Goal: Information Seeking & Learning: Stay updated

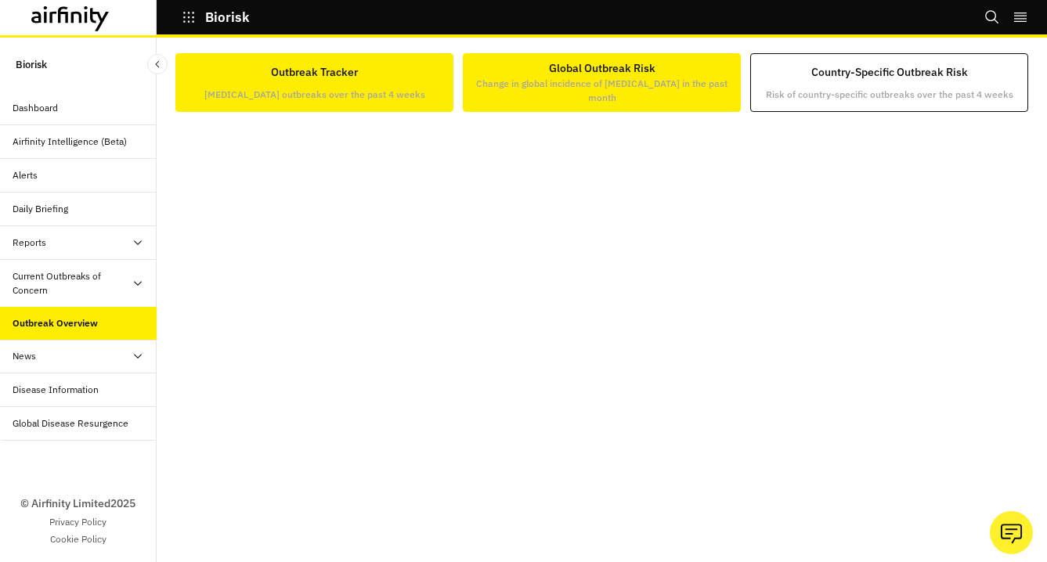
click at [554, 99] on p "Change in global incidence of infectious diseases in the past month" at bounding box center [602, 91] width 258 height 28
